Goal: Task Accomplishment & Management: Manage account settings

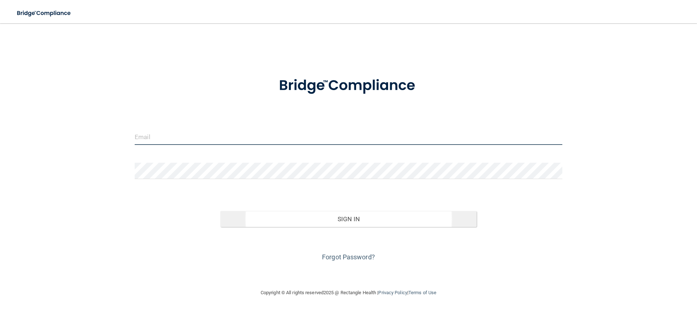
type input "[EMAIL_ADDRESS][DOMAIN_NAME]"
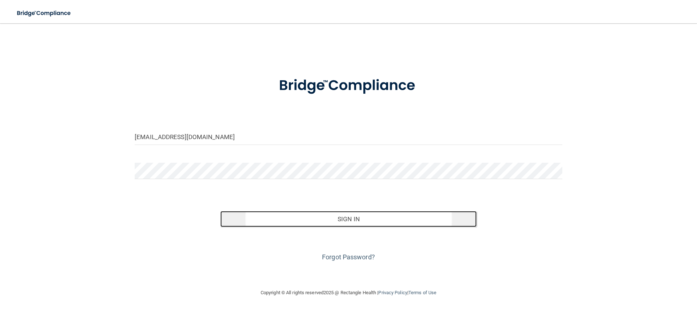
click at [311, 220] on button "Sign In" at bounding box center [348, 219] width 257 height 16
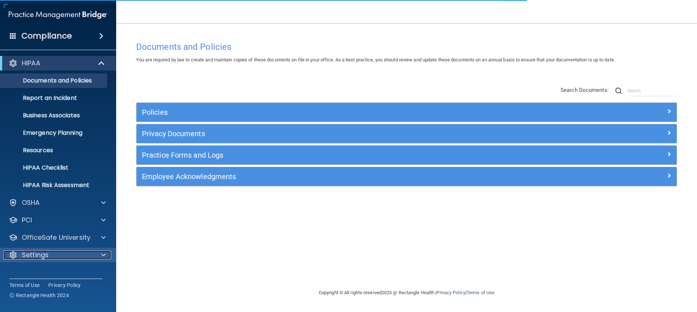
click at [52, 258] on div "Settings" at bounding box center [48, 254] width 90 height 9
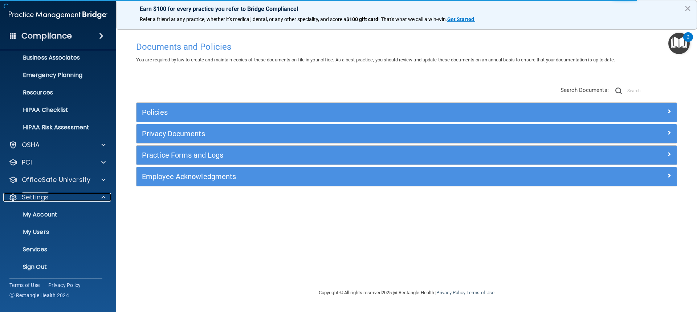
scroll to position [59, 0]
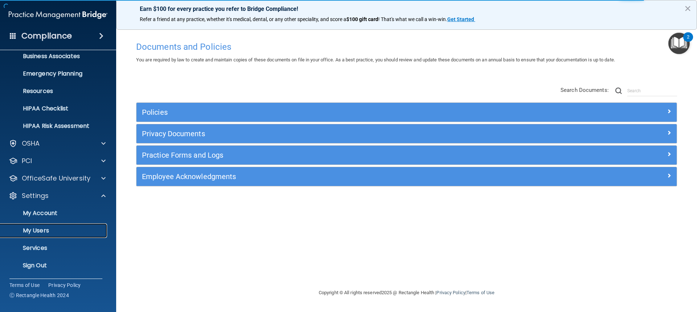
click at [45, 234] on p "My Users" at bounding box center [54, 230] width 99 height 7
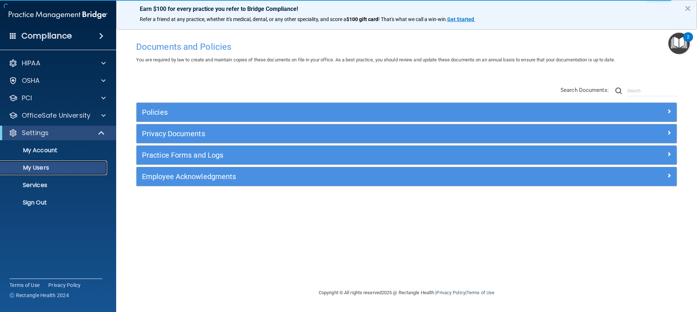
click at [35, 167] on p "My Users" at bounding box center [54, 167] width 99 height 7
select select "20"
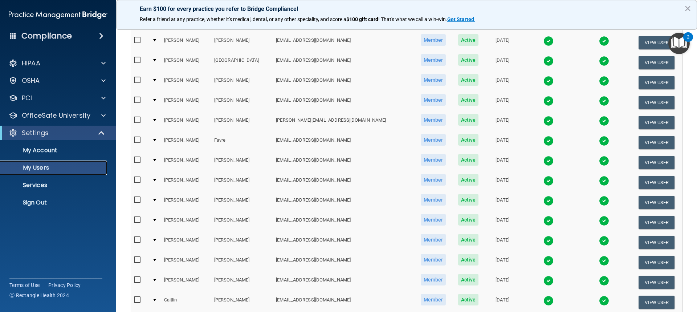
scroll to position [218, 0]
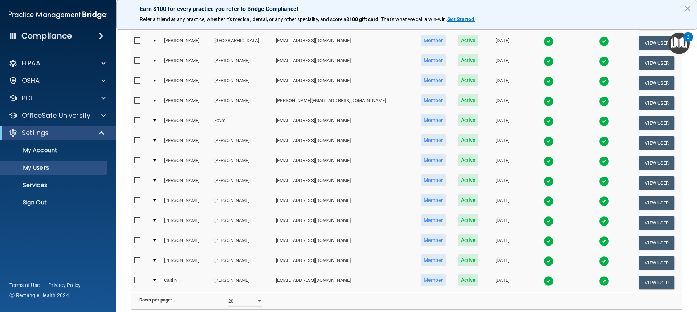
click at [134, 279] on td at bounding box center [140, 282] width 18 height 20
click at [137, 279] on input "checkbox" at bounding box center [138, 280] width 8 height 6
checkbox input "true"
click at [643, 283] on button "View User" at bounding box center [656, 281] width 36 height 13
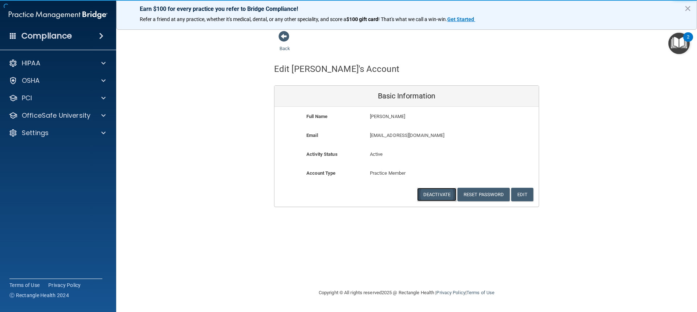
click at [434, 193] on button "Deactivate" at bounding box center [436, 194] width 39 height 13
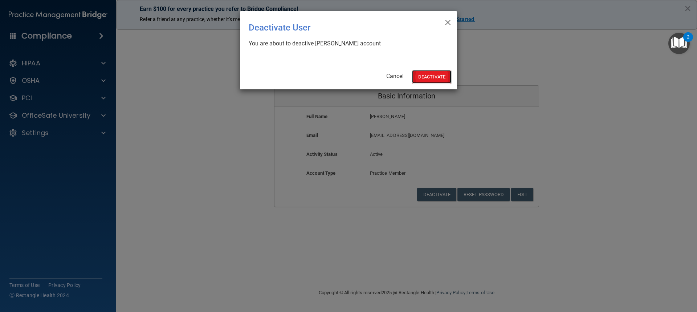
click at [423, 77] on button "Deactivate" at bounding box center [431, 76] width 39 height 13
